Goal: Task Accomplishment & Management: Manage account settings

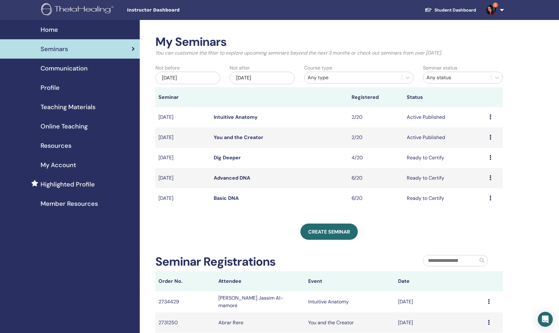
click at [246, 118] on link "Intuitive Anatomy" at bounding box center [236, 117] width 44 height 7
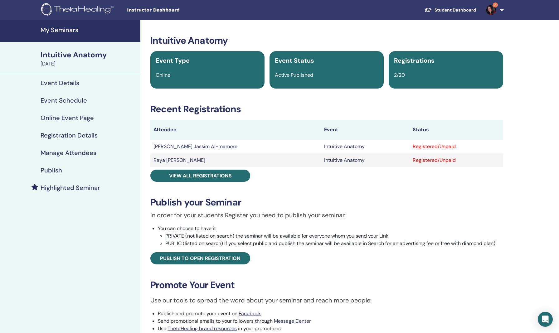
click at [62, 30] on h4 "My Seminars" at bounding box center [89, 29] width 96 height 7
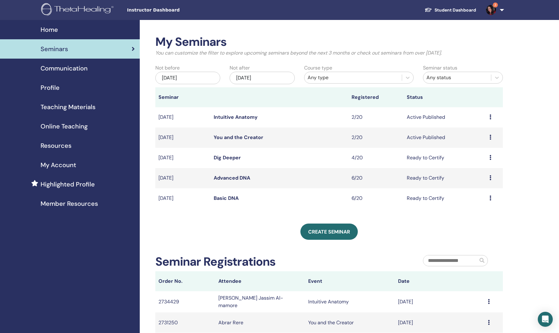
click at [219, 158] on link "Dig Deeper" at bounding box center [227, 157] width 27 height 7
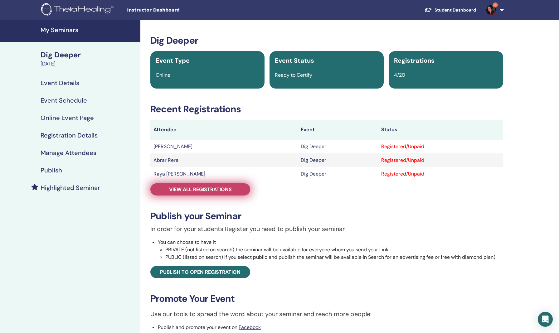
click at [210, 190] on span "View all registrations" at bounding box center [200, 189] width 63 height 7
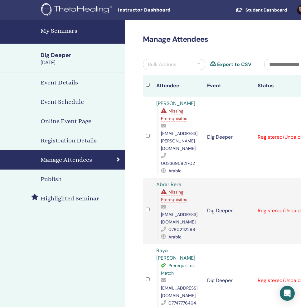
click at [54, 33] on h4 "My Seminars" at bounding box center [81, 30] width 81 height 9
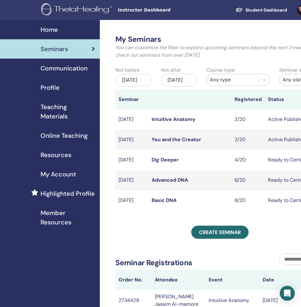
click at [175, 143] on link "You and the Creator" at bounding box center [177, 139] width 50 height 7
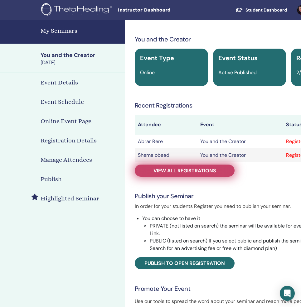
click at [198, 168] on span "View all registrations" at bounding box center [185, 171] width 63 height 7
